Goal: Information Seeking & Learning: Learn about a topic

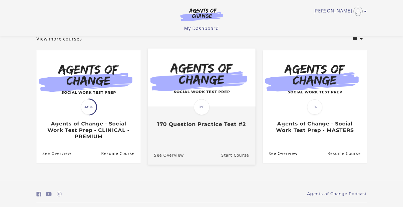
scroll to position [52, 0]
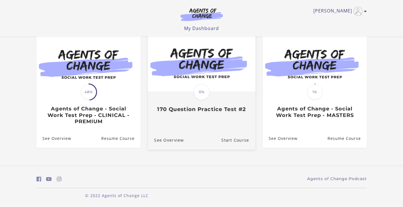
click at [192, 68] on img at bounding box center [201, 62] width 107 height 58
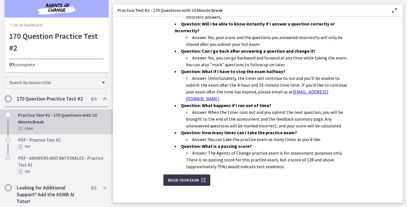
scroll to position [8, 0]
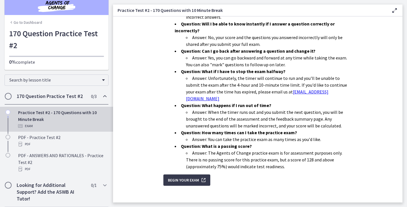
click at [50, 114] on div "Practice Test #2 - 170 Questions with 10 Minute Break Exam" at bounding box center [62, 119] width 88 height 20
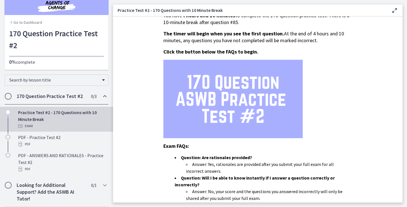
scroll to position [0, 0]
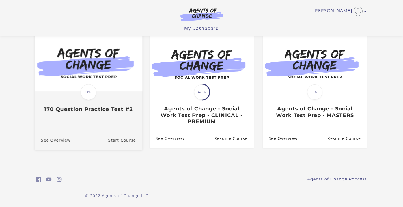
click at [87, 66] on img at bounding box center [87, 63] width 107 height 58
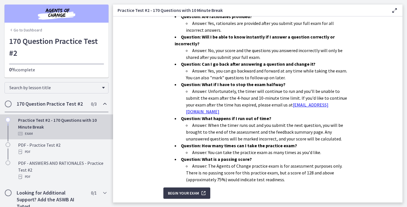
scroll to position [174, 0]
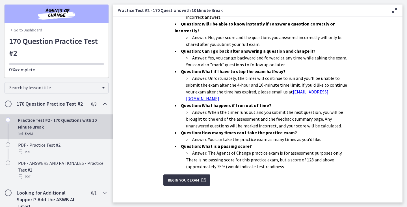
click at [177, 176] on span "Begin Your Exam" at bounding box center [183, 179] width 31 height 7
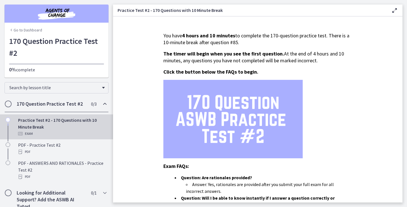
click at [35, 32] on link "Go to Dashboard" at bounding box center [25, 30] width 33 height 6
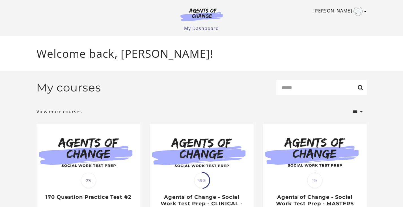
click at [355, 14] on img "Toggle menu" at bounding box center [357, 11] width 9 height 9
click at [346, 20] on link "My Account" at bounding box center [343, 21] width 50 height 10
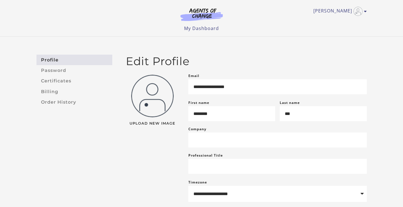
scroll to position [107, 0]
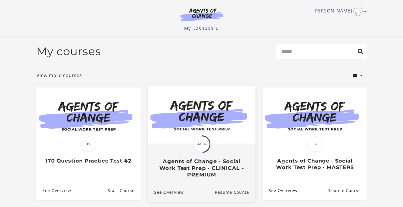
scroll to position [53, 0]
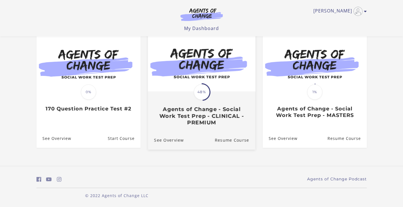
click at [207, 75] on img at bounding box center [201, 63] width 107 height 58
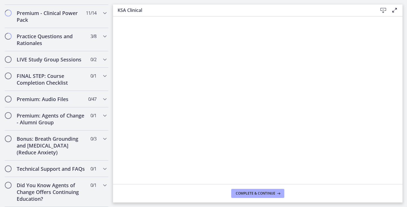
scroll to position [506, 0]
click at [53, 96] on h2 "Premium: Audio Files" at bounding box center [51, 99] width 69 height 7
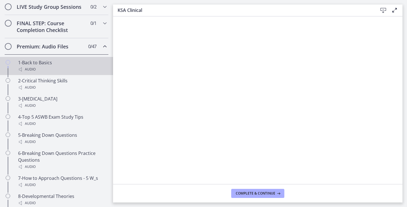
scroll to position [367, 0]
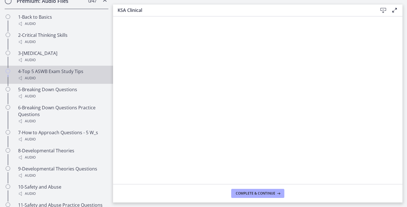
click at [55, 80] on div "4-Top 5 ASWB Exam Study Tips Audio" at bounding box center [62, 75] width 88 height 14
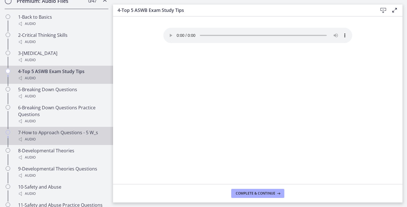
click at [48, 138] on div "7-How to Approach Questions - 5 W_s Audio" at bounding box center [62, 136] width 88 height 14
